Goal: Find specific page/section: Find specific page/section

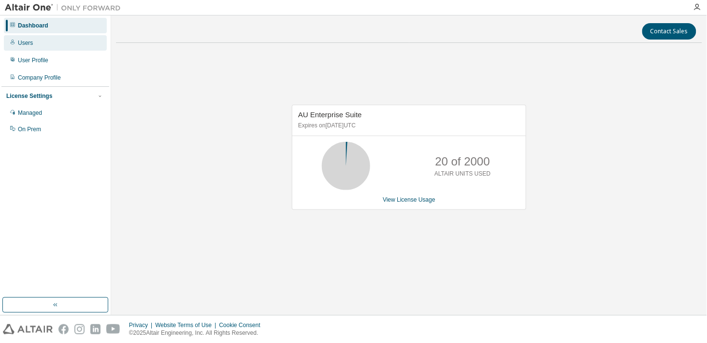
click at [49, 44] on div "Users" at bounding box center [55, 42] width 103 height 15
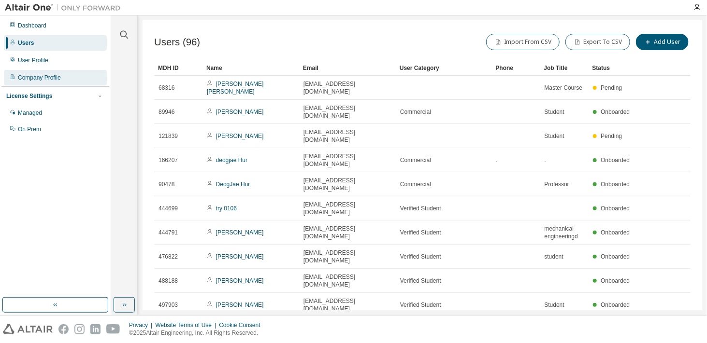
click at [64, 75] on div "Company Profile" at bounding box center [55, 77] width 103 height 15
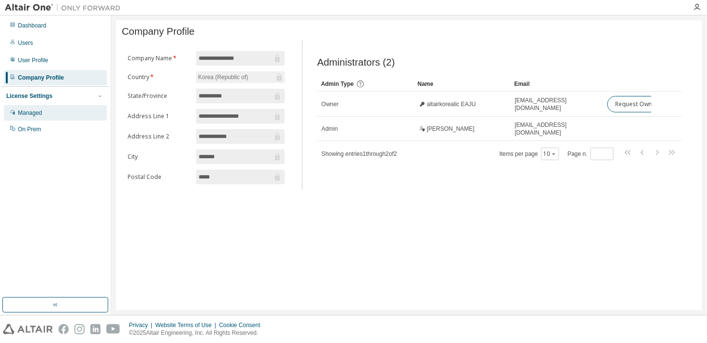
click at [23, 112] on div "Managed" at bounding box center [30, 113] width 24 height 8
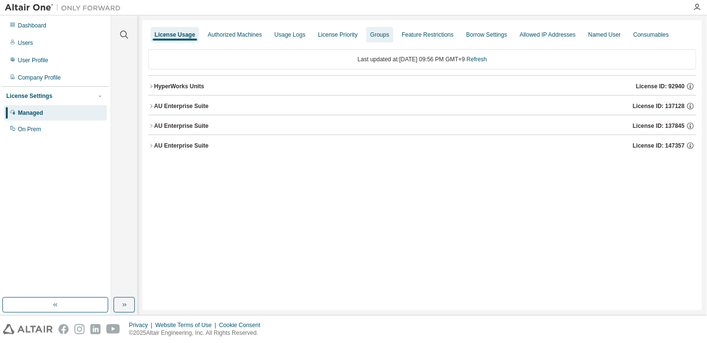
click at [375, 35] on div "Groups" at bounding box center [379, 35] width 19 height 8
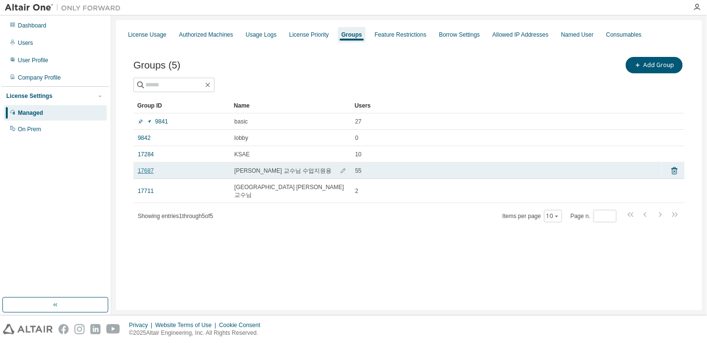
click at [147, 172] on link "17687" at bounding box center [146, 171] width 16 height 8
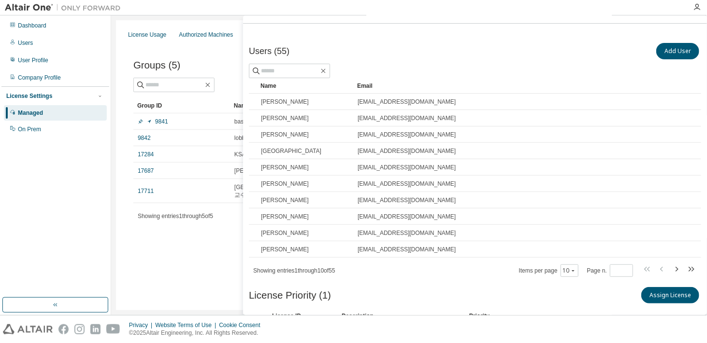
click at [199, 231] on div "Groups (5) Add Group Clear Load Save Save As Field Operator Value Select filter…" at bounding box center [409, 145] width 574 height 205
